Goal: Navigation & Orientation: Find specific page/section

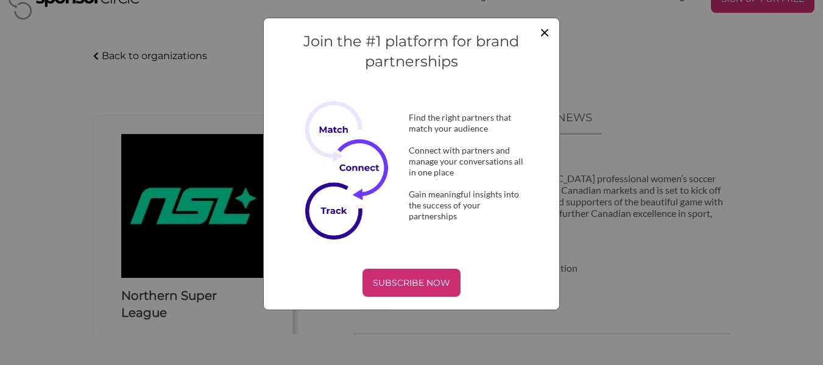
click at [543, 31] on span "×" at bounding box center [545, 31] width 10 height 21
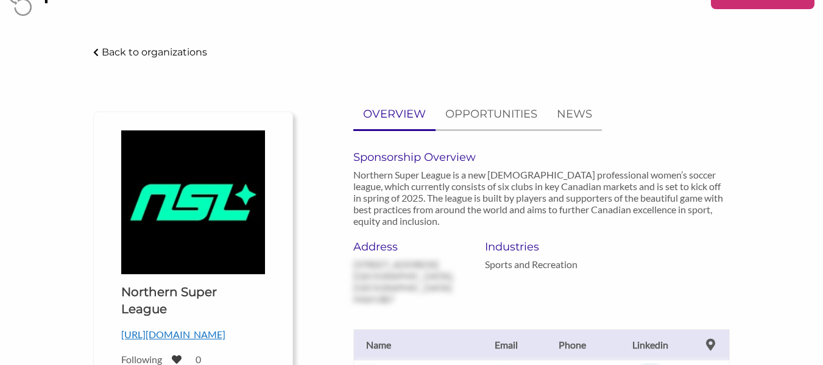
scroll to position [12, 0]
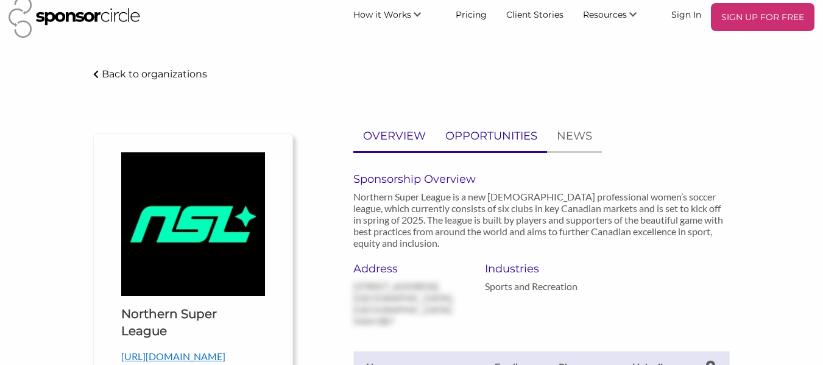
click at [517, 134] on p "OPPORTUNITIES" at bounding box center [491, 136] width 92 height 18
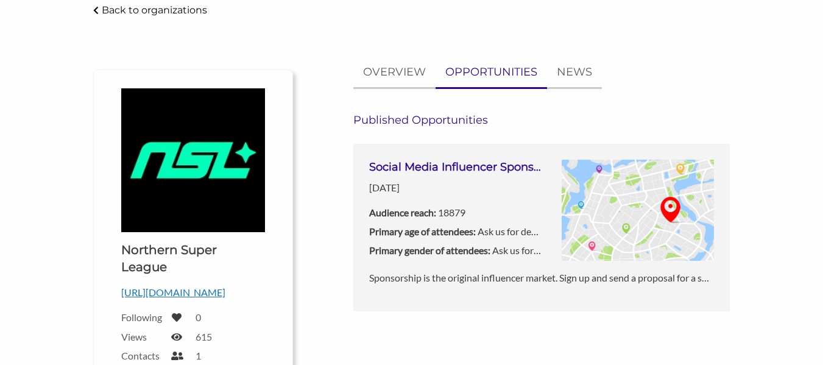
scroll to position [73, 0]
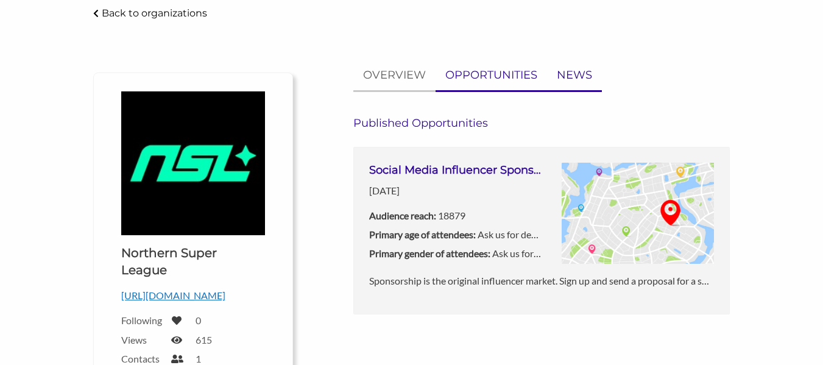
click at [585, 74] on p "NEWS" at bounding box center [574, 75] width 35 height 18
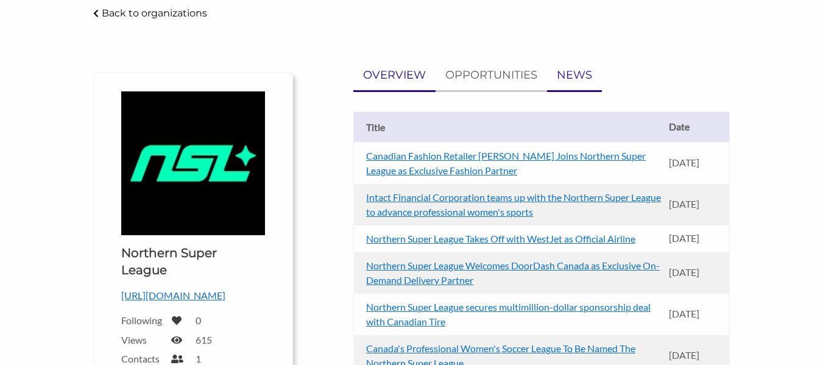
click at [400, 73] on p "OVERVIEW" at bounding box center [394, 75] width 63 height 18
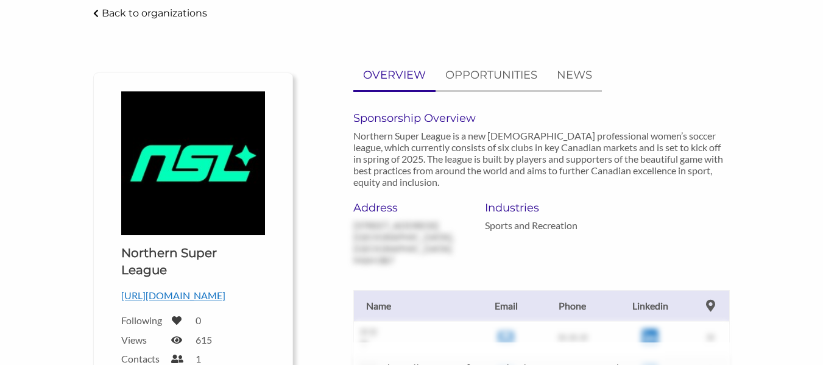
click at [122, 12] on p "Back to organizations" at bounding box center [154, 13] width 105 height 12
click at [104, 13] on p "Back to organizations" at bounding box center [154, 13] width 105 height 12
click at [100, 12] on div "Back to organizations" at bounding box center [150, 13] width 114 height 10
